Goal: Information Seeking & Learning: Learn about a topic

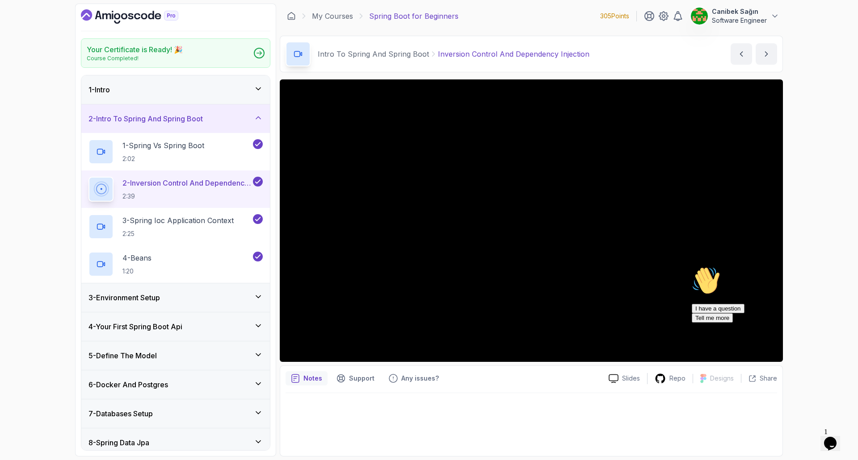
click at [691, 267] on icon "Chat attention grabber" at bounding box center [691, 267] width 0 height 0
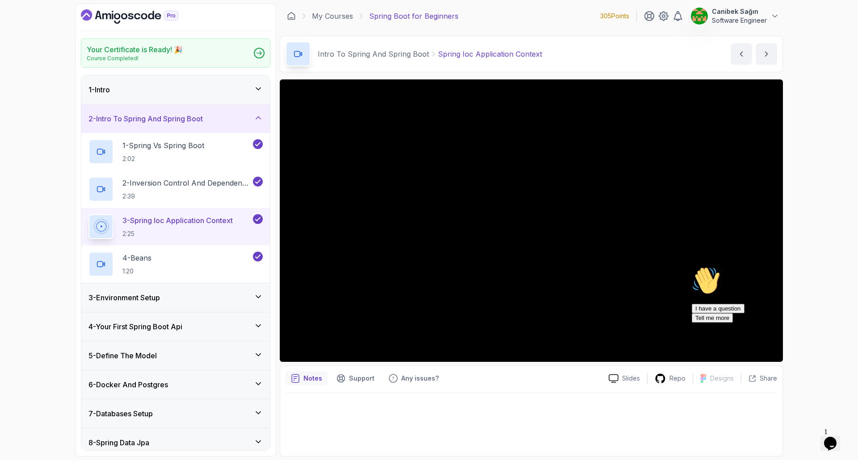
click at [691, 267] on icon "Chat attention grabber" at bounding box center [691, 267] width 0 height 0
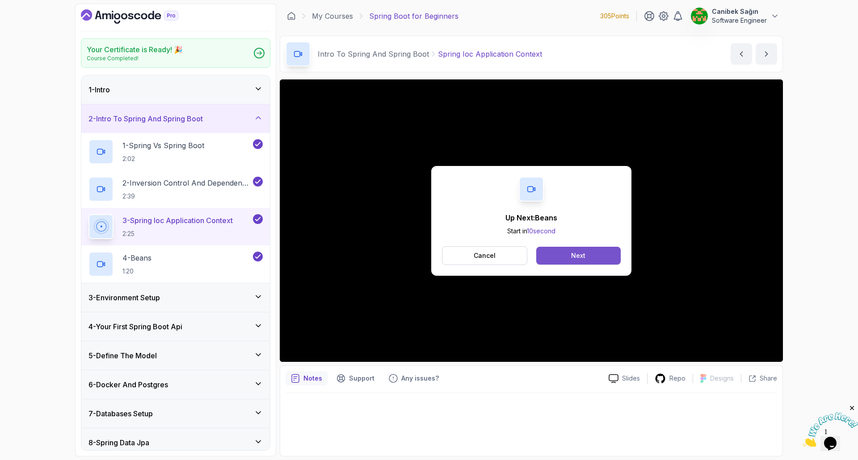
click at [578, 257] on div "Next" at bounding box center [578, 255] width 14 height 9
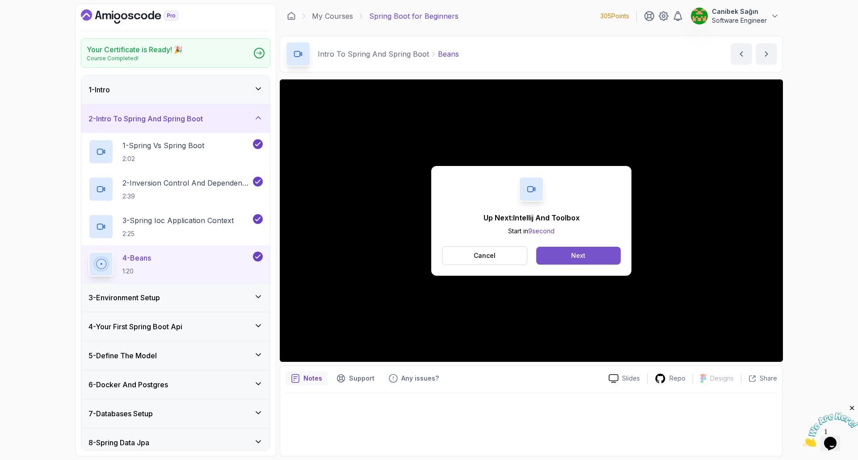
click at [599, 254] on button "Next" at bounding box center [578, 256] width 84 height 18
